Goal: Task Accomplishment & Management: Use online tool/utility

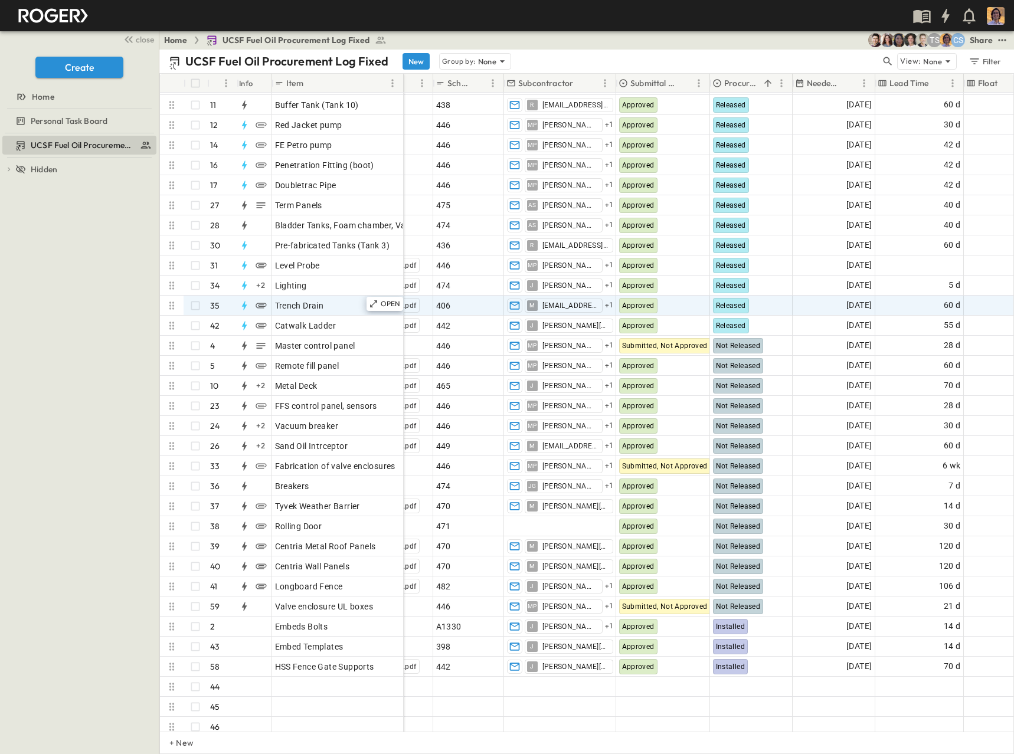
scroll to position [299, 156]
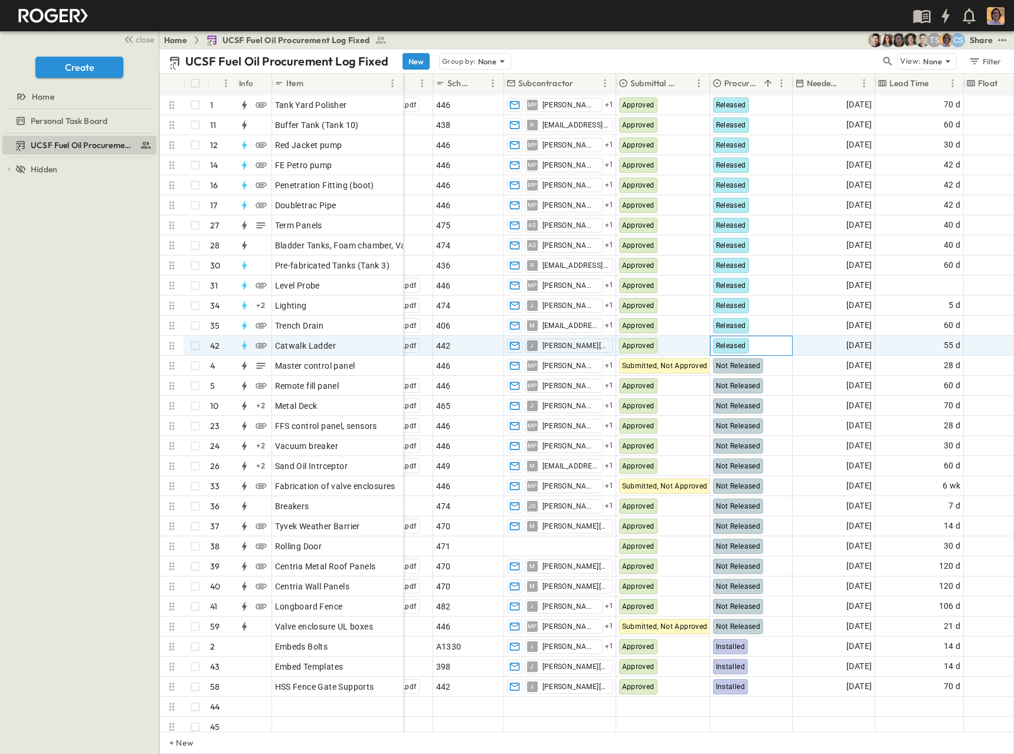
click at [722, 346] on span "Released" at bounding box center [731, 346] width 30 height 8
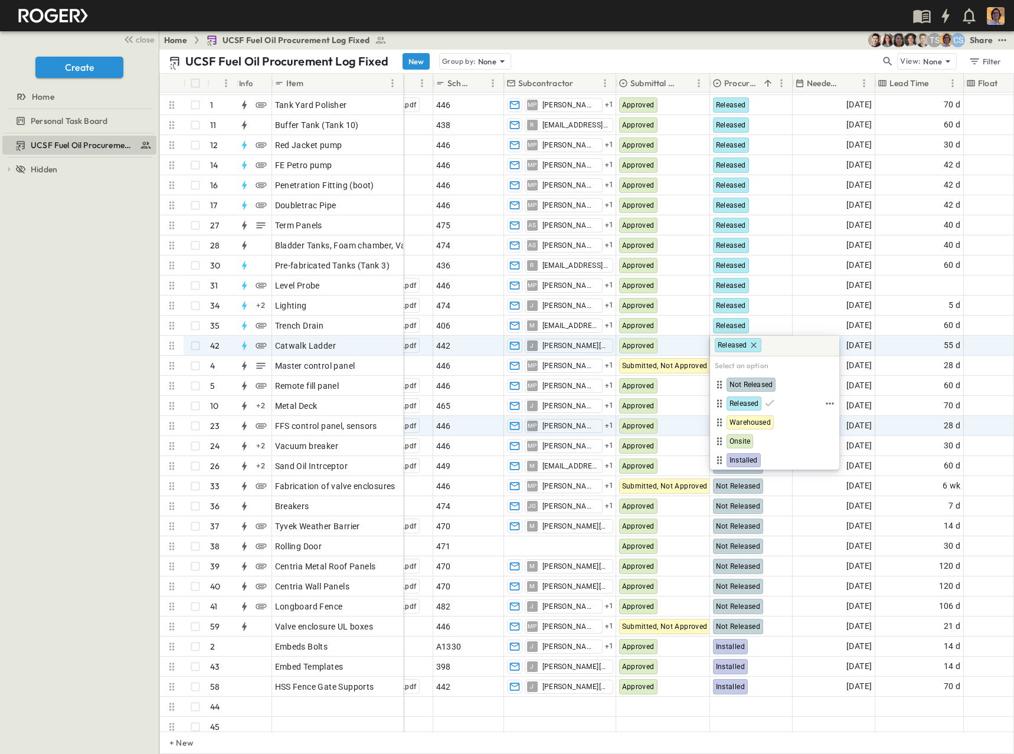
click at [751, 423] on span "Warehoused" at bounding box center [750, 422] width 41 height 9
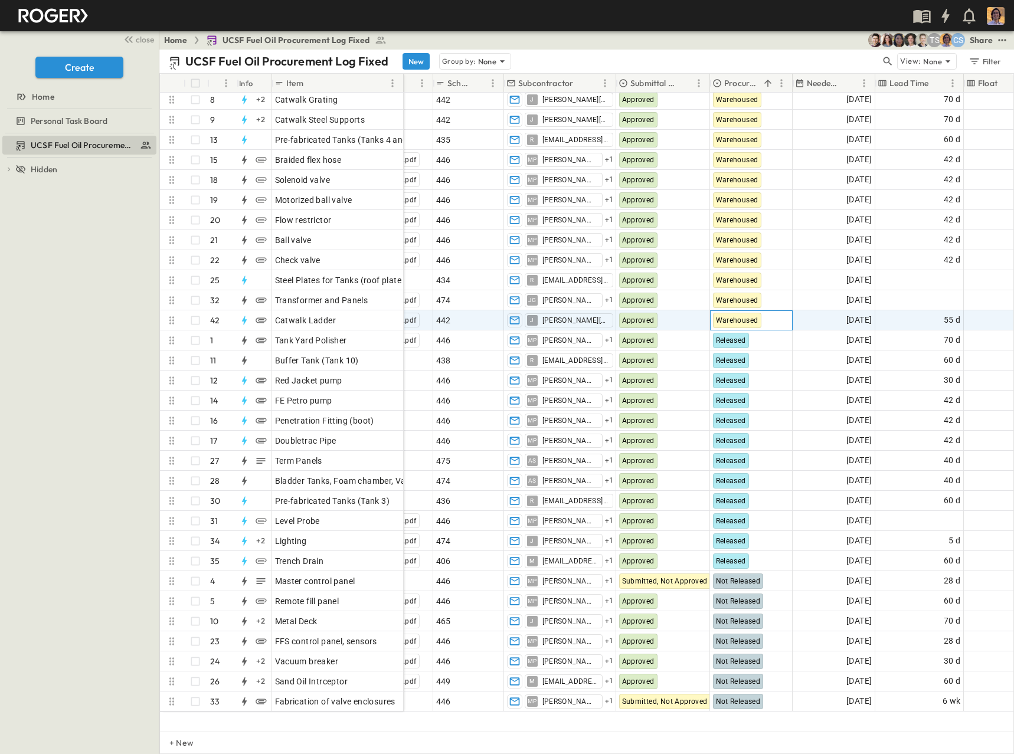
scroll to position [0, 156]
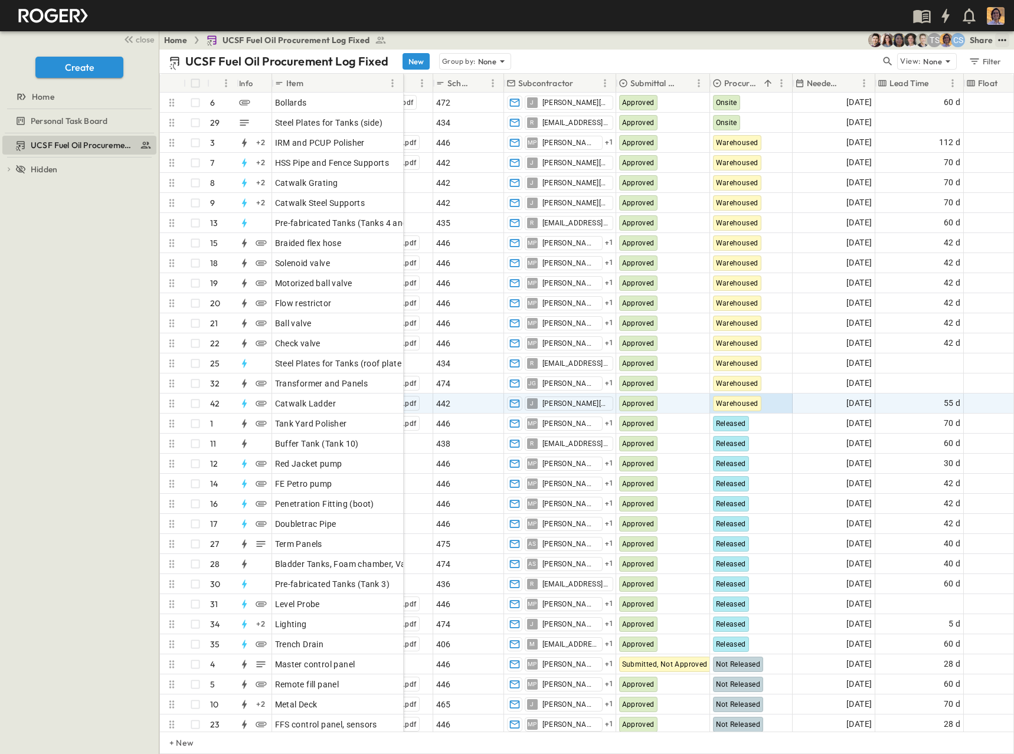
click at [1005, 42] on icon "test" at bounding box center [1002, 40] width 12 height 12
click at [974, 210] on span "Upload schedule" at bounding box center [971, 210] width 64 height 12
click at [0, 0] on input "Upload schedule" at bounding box center [0, 0] width 0 height 0
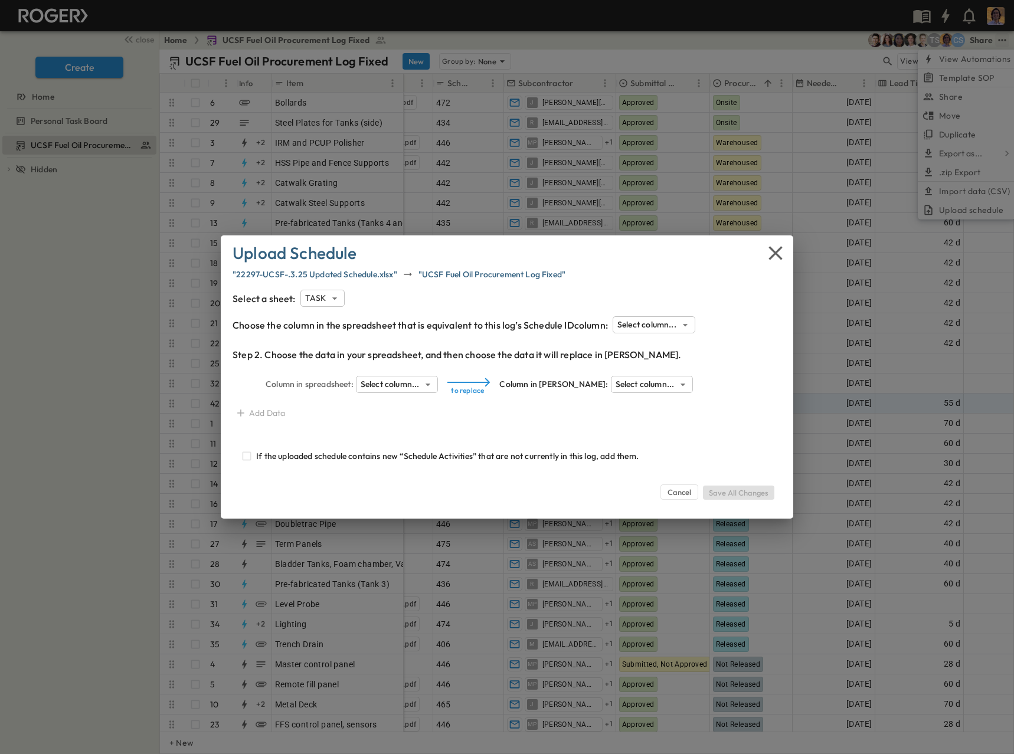
click at [391, 384] on body "close Create Home Personal Task Board UCSF Fuel Oil Procurement Log Fixed To pi…" at bounding box center [507, 377] width 1014 height 754
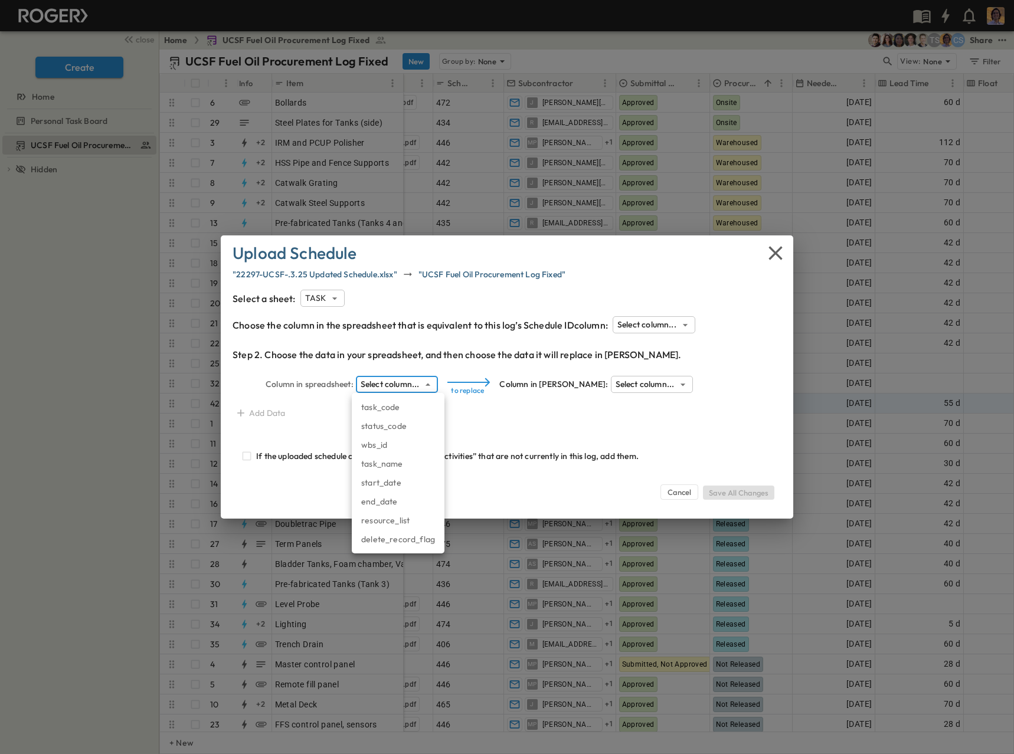
click at [434, 380] on div at bounding box center [507, 377] width 1014 height 754
click at [773, 254] on icon "button" at bounding box center [776, 253] width 24 height 24
